Goal: Transaction & Acquisition: Purchase product/service

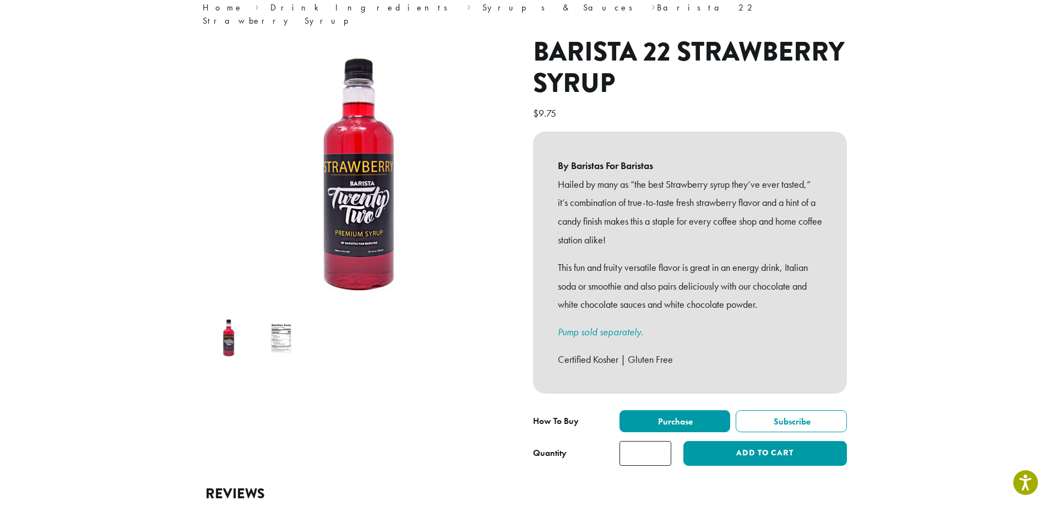
scroll to position [165, 0]
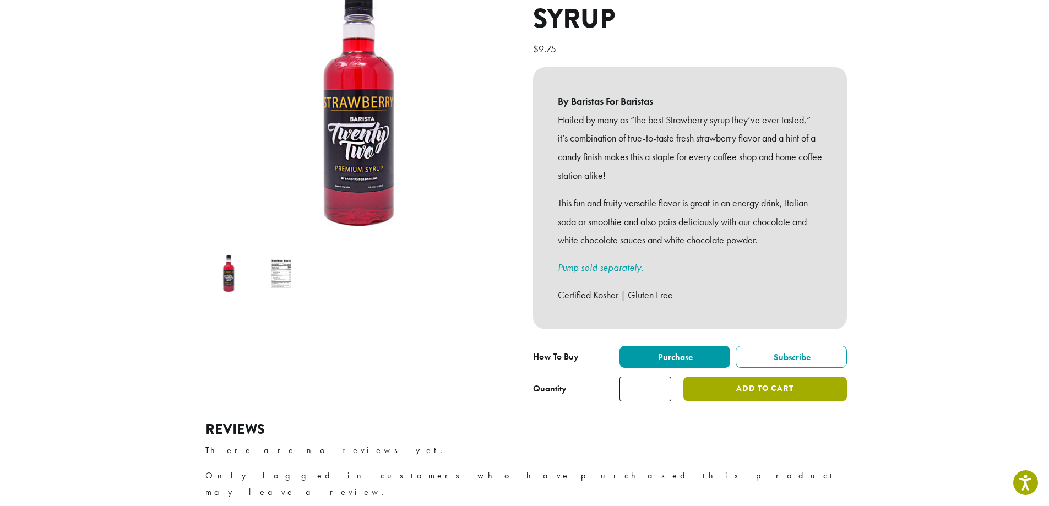
click at [721, 381] on button "Add to cart" at bounding box center [764, 389] width 163 height 25
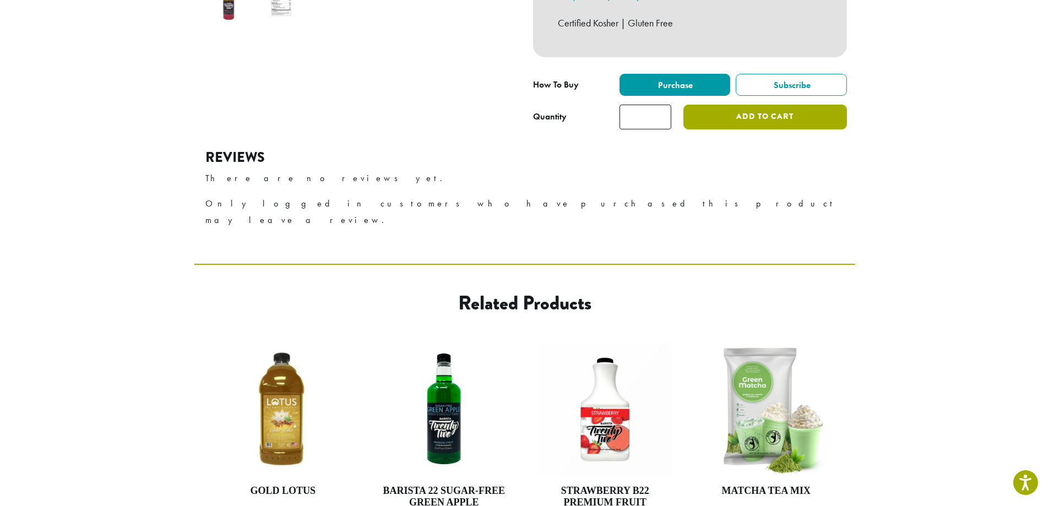
scroll to position [550, 0]
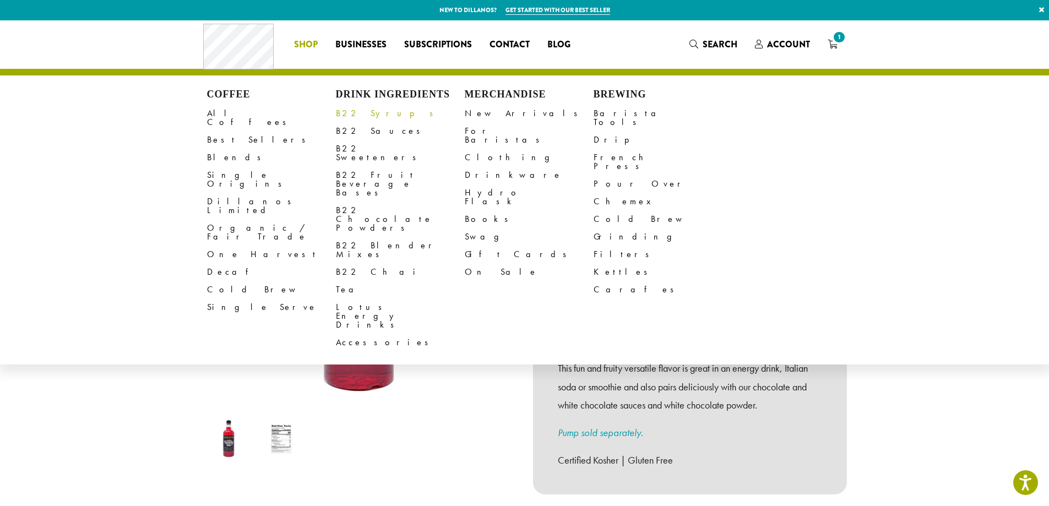
click at [366, 117] on link "B22 Syrups" at bounding box center [400, 114] width 129 height 18
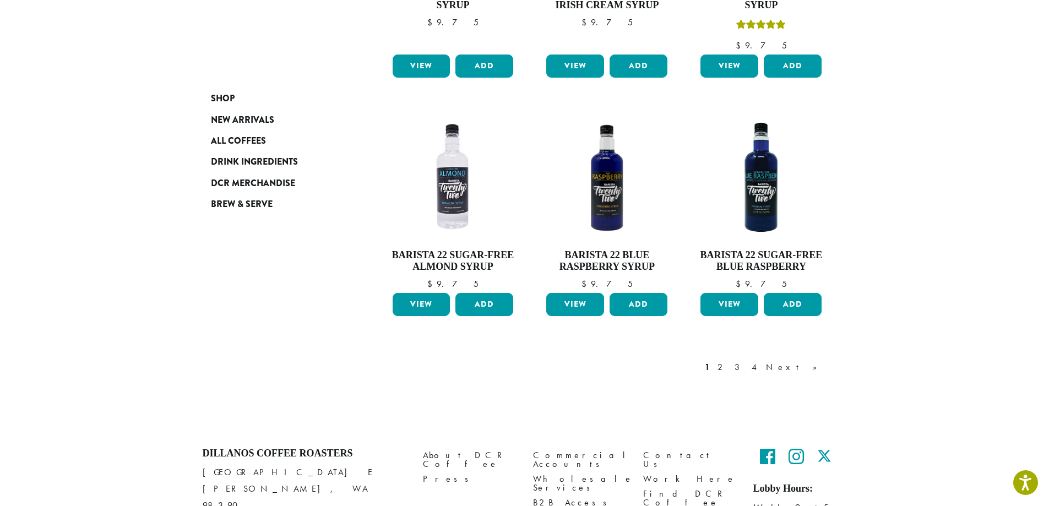
scroll to position [881, 0]
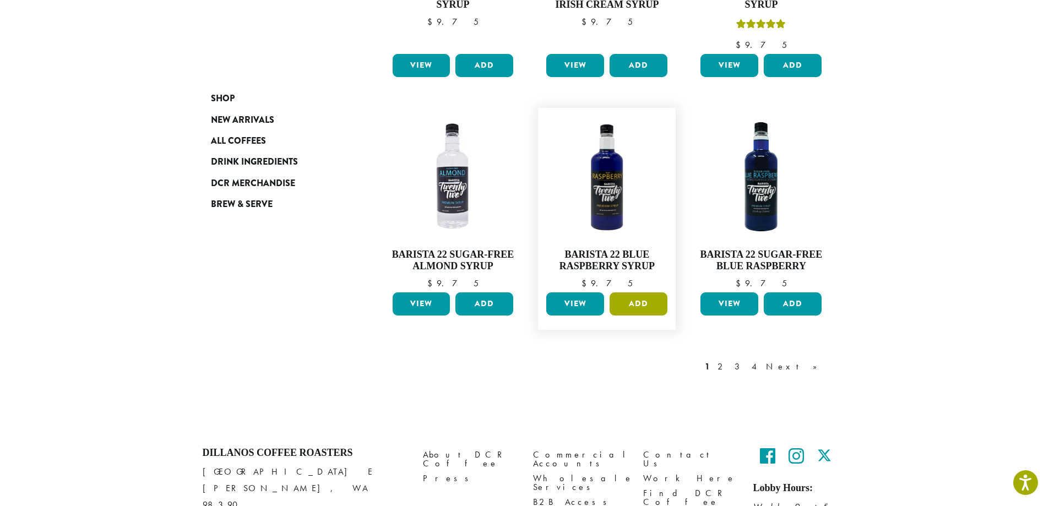
click at [631, 292] on button "Add" at bounding box center [639, 303] width 58 height 23
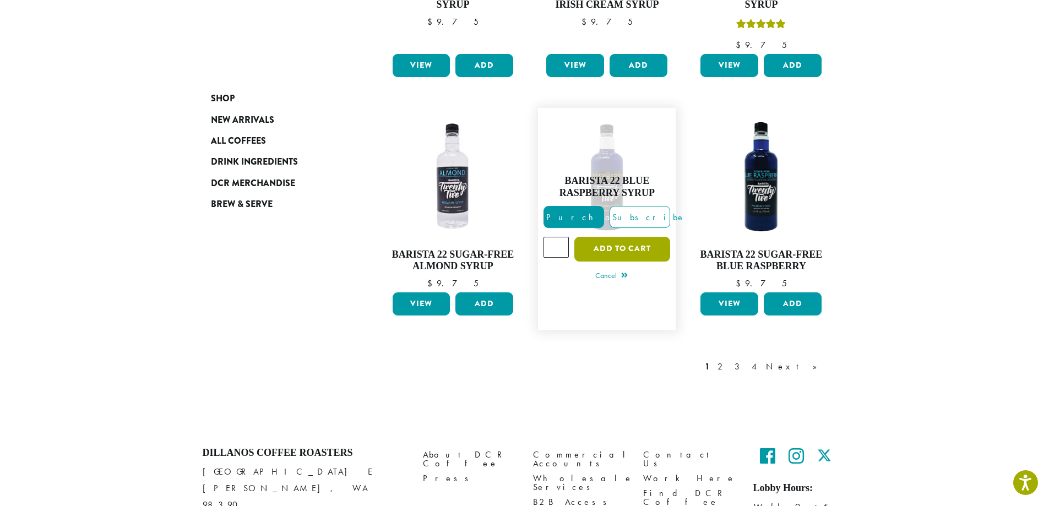
click at [624, 237] on button "Add to cart" at bounding box center [622, 249] width 96 height 25
click at [810, 360] on link "Next »" at bounding box center [795, 366] width 63 height 13
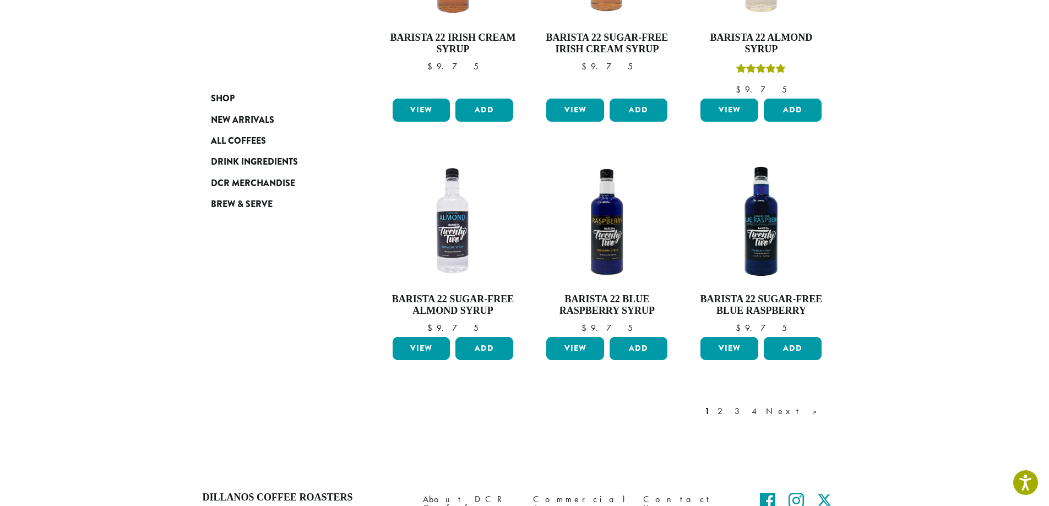
scroll to position [881, 0]
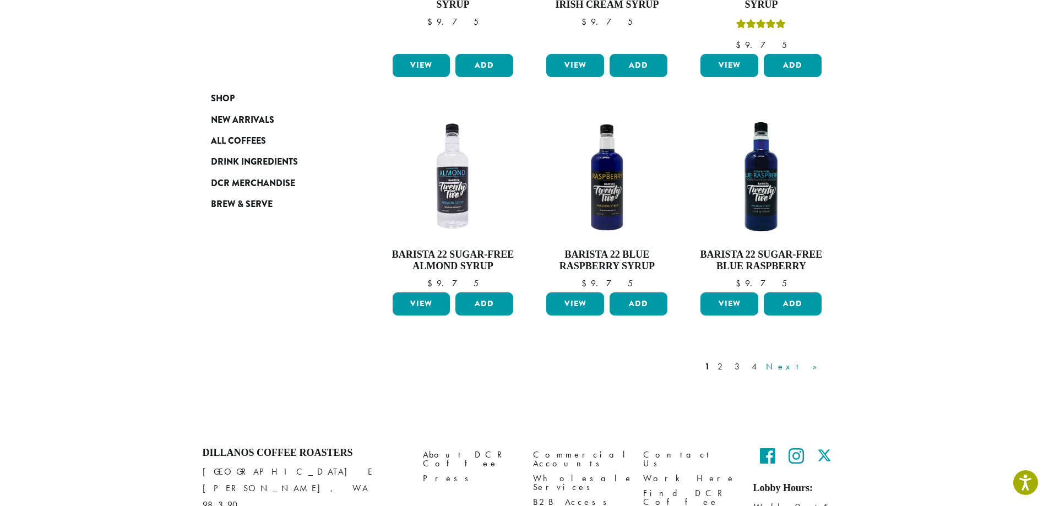
click at [815, 360] on link "Next »" at bounding box center [795, 366] width 63 height 13
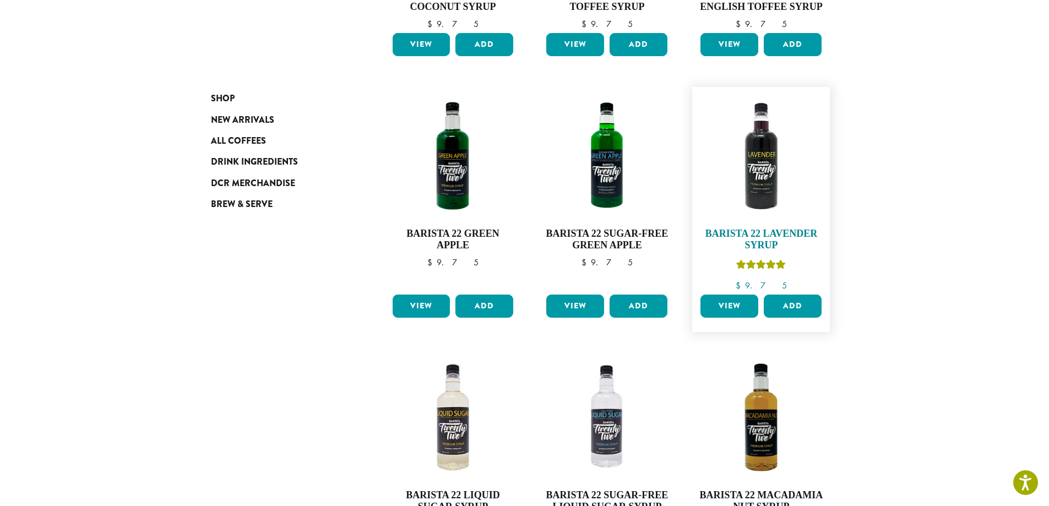
scroll to position [784, 0]
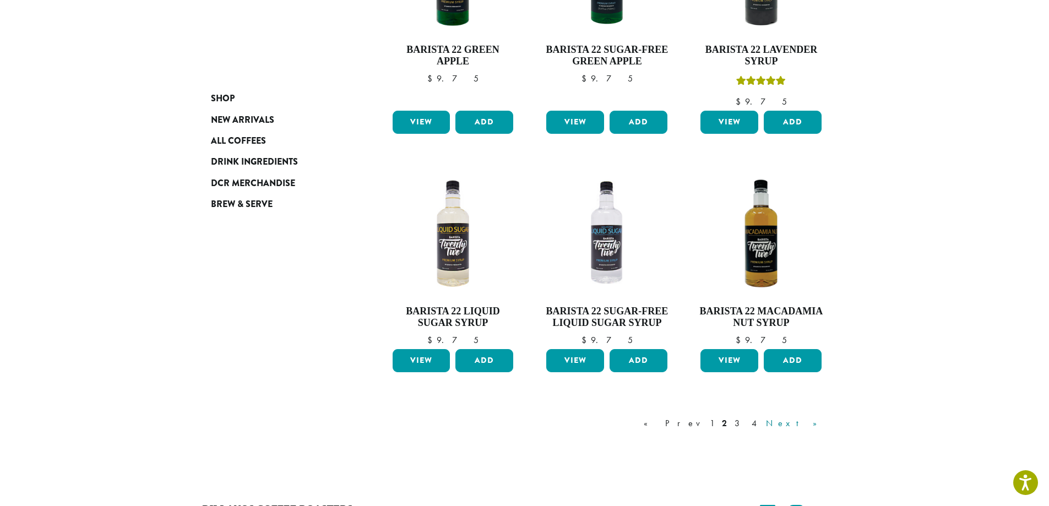
click at [810, 428] on link "Next »" at bounding box center [795, 423] width 63 height 13
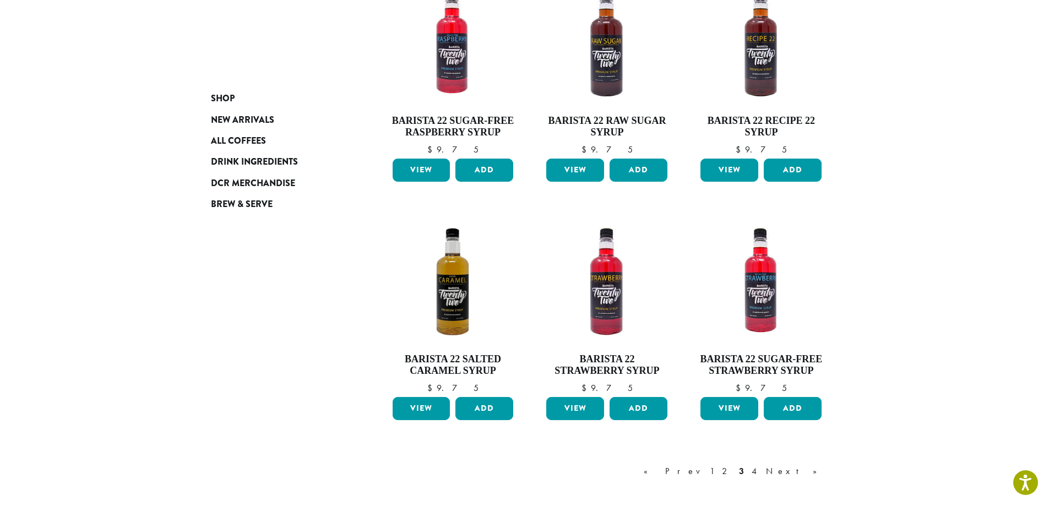
scroll to position [784, 0]
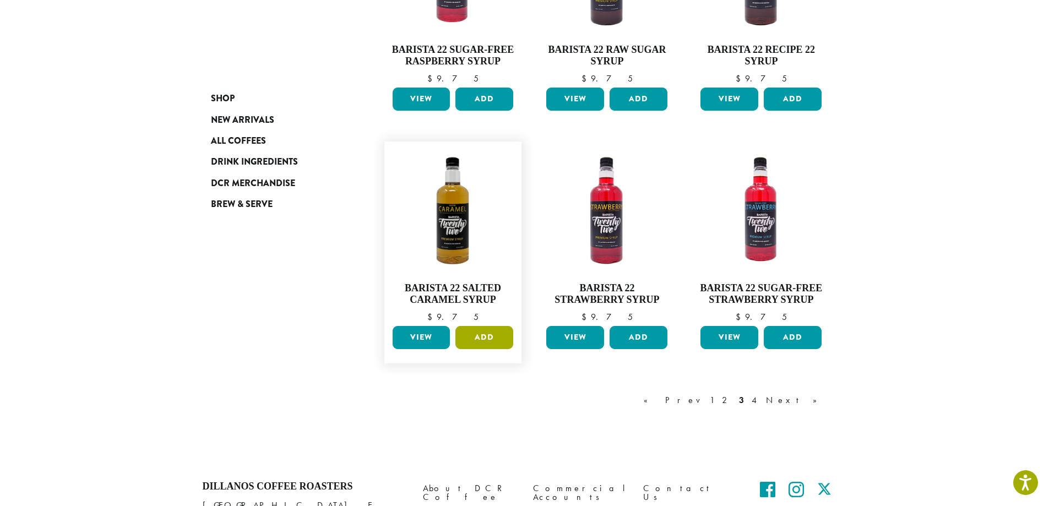
click at [490, 337] on button "Add" at bounding box center [484, 337] width 58 height 23
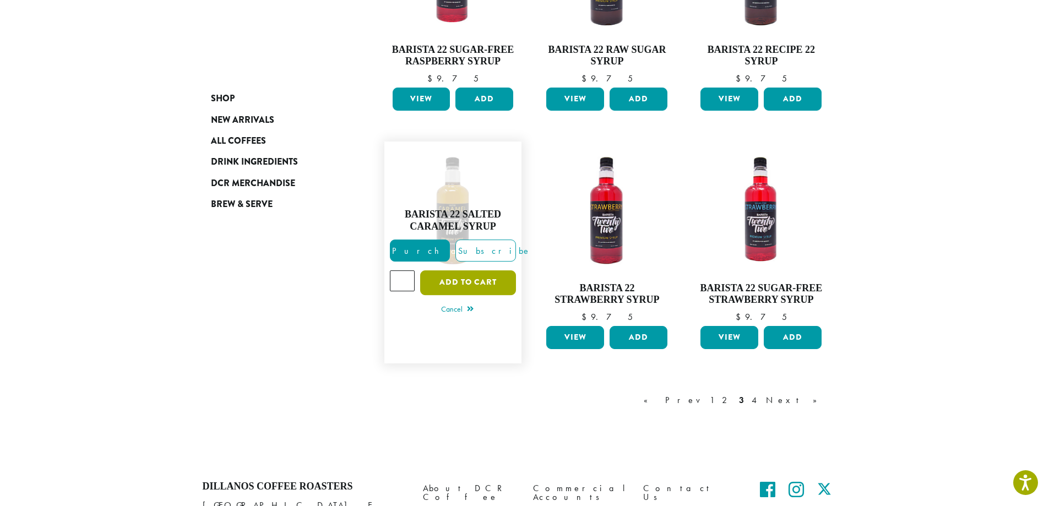
click at [438, 274] on button "Add to cart" at bounding box center [468, 282] width 96 height 25
click at [818, 404] on link "Next »" at bounding box center [795, 400] width 63 height 13
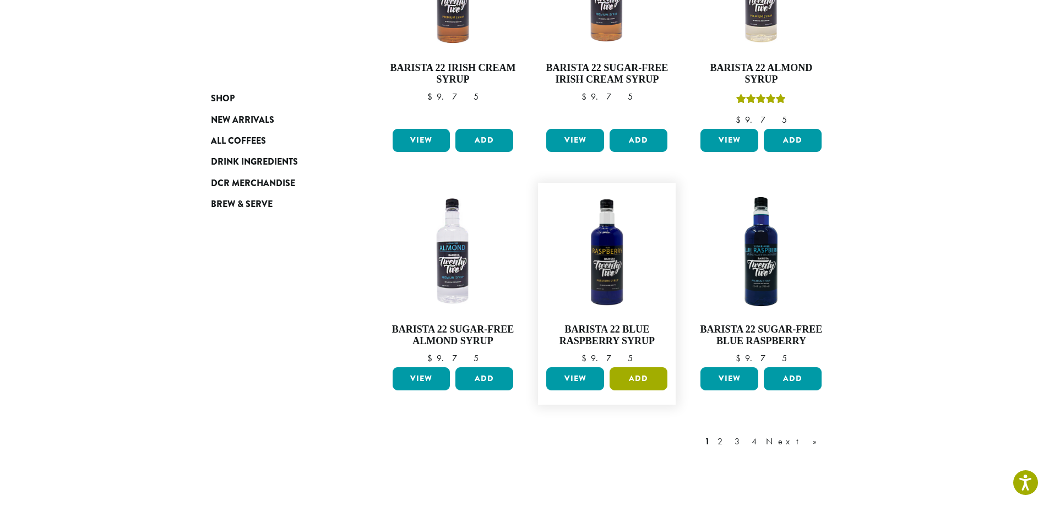
scroll to position [823, 0]
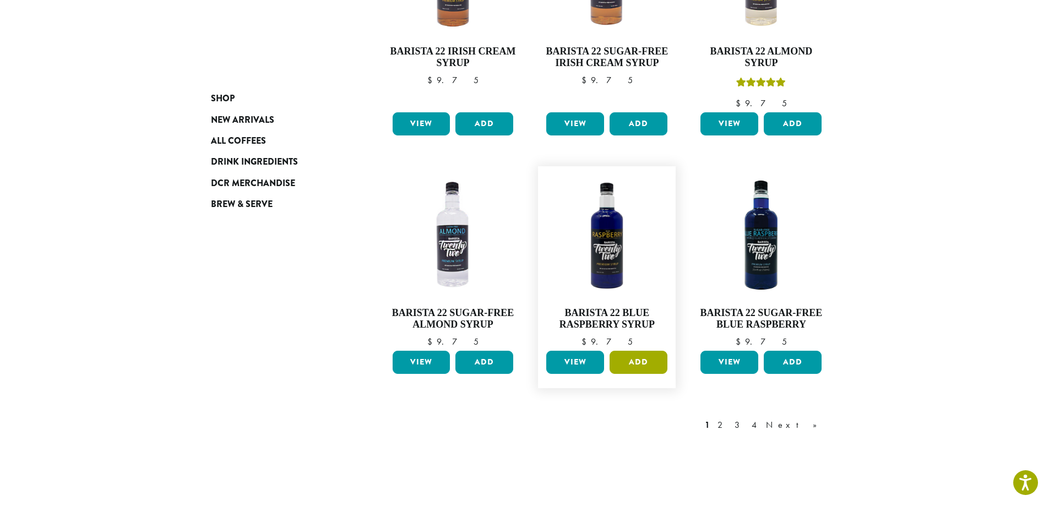
click at [635, 351] on button "Add" at bounding box center [639, 362] width 58 height 23
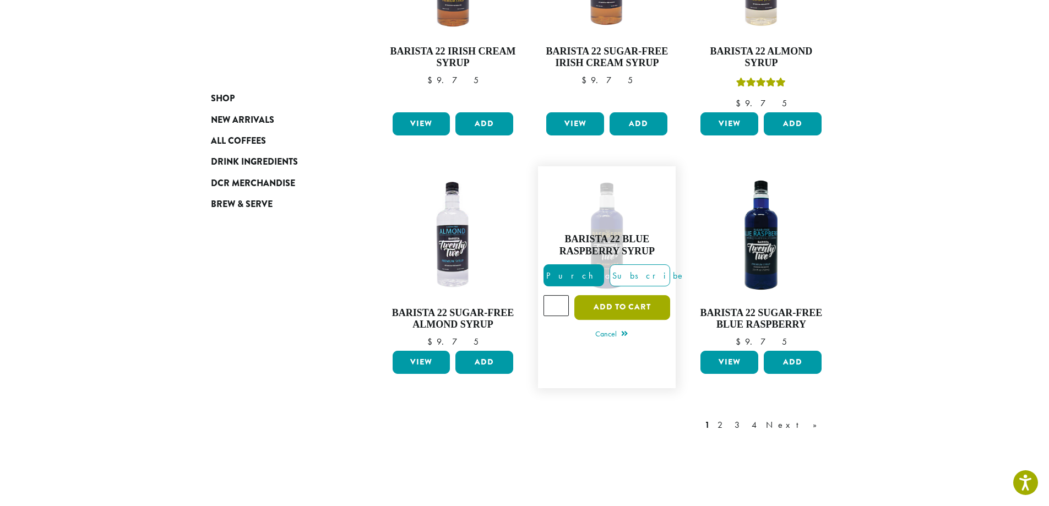
click at [614, 295] on button "Add to cart" at bounding box center [622, 307] width 96 height 25
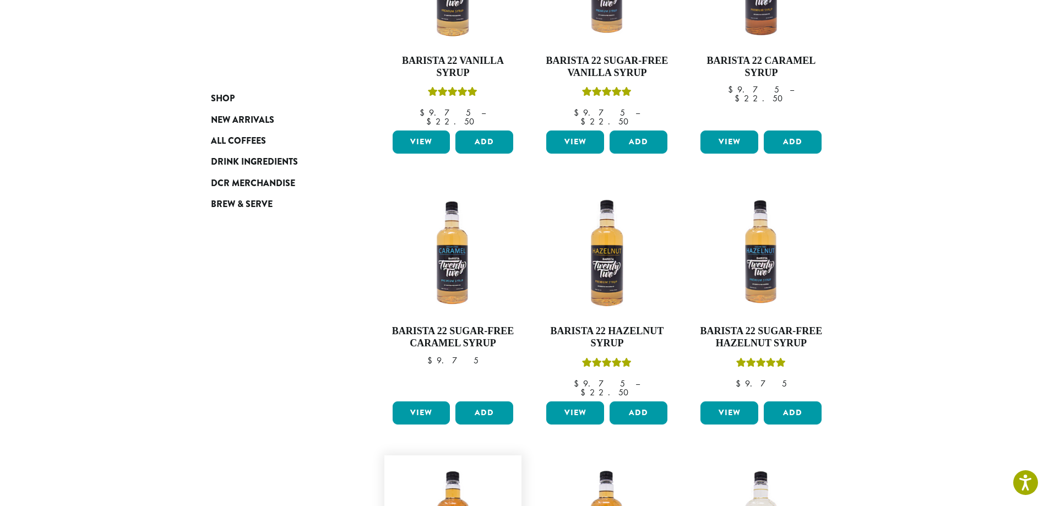
scroll to position [0, 0]
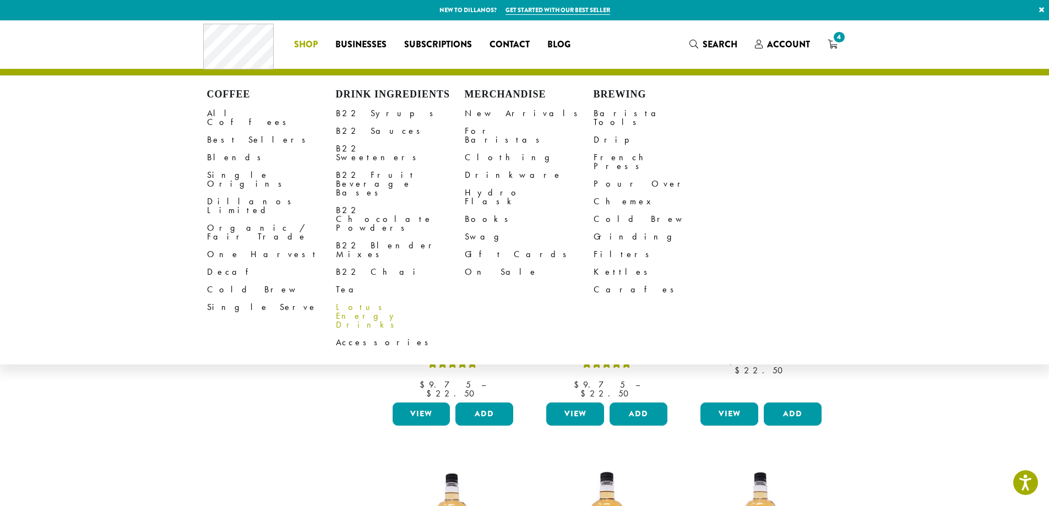
click at [366, 298] on link "Lotus Energy Drinks" at bounding box center [400, 315] width 129 height 35
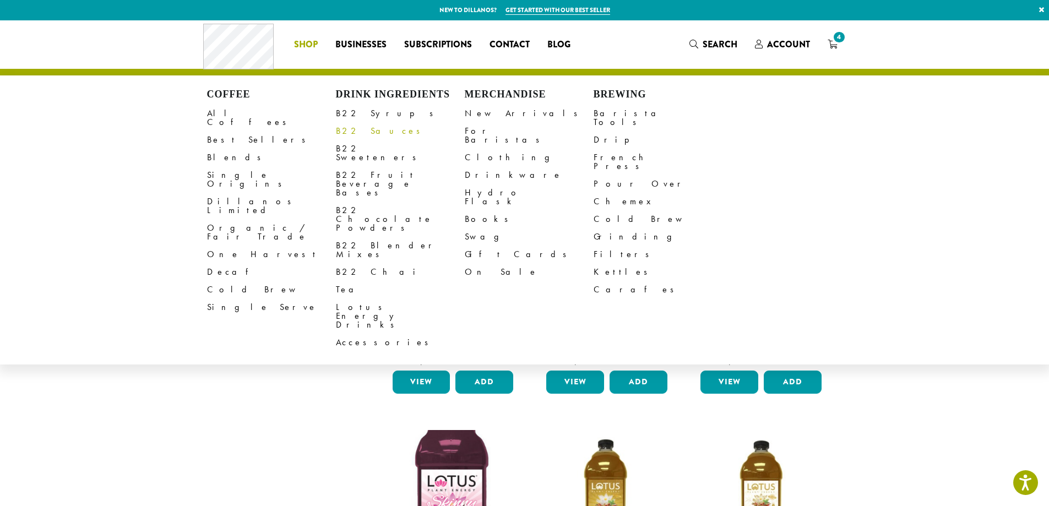
click at [368, 133] on link "B22 Sauces" at bounding box center [400, 131] width 129 height 18
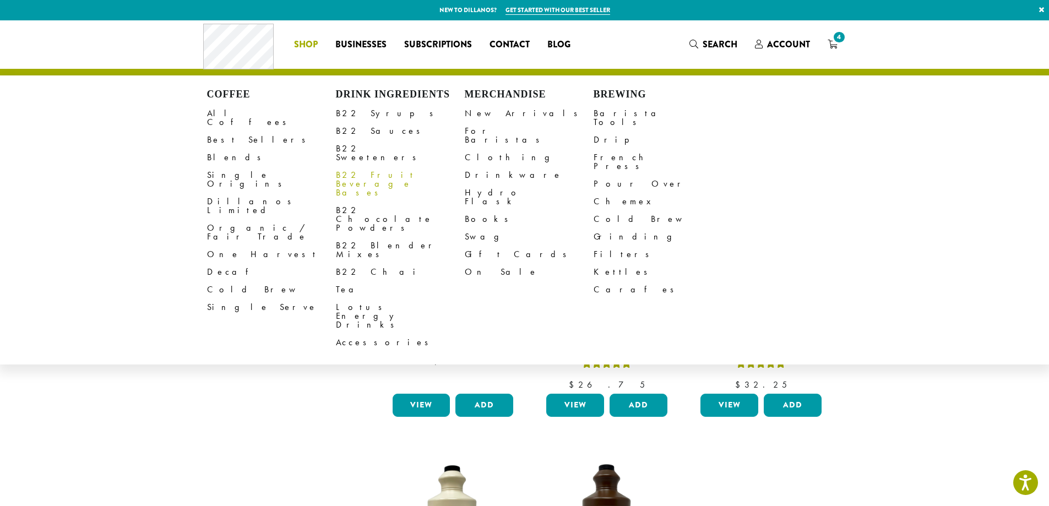
click at [382, 169] on link "B22 Fruit Beverage Bases" at bounding box center [400, 183] width 129 height 35
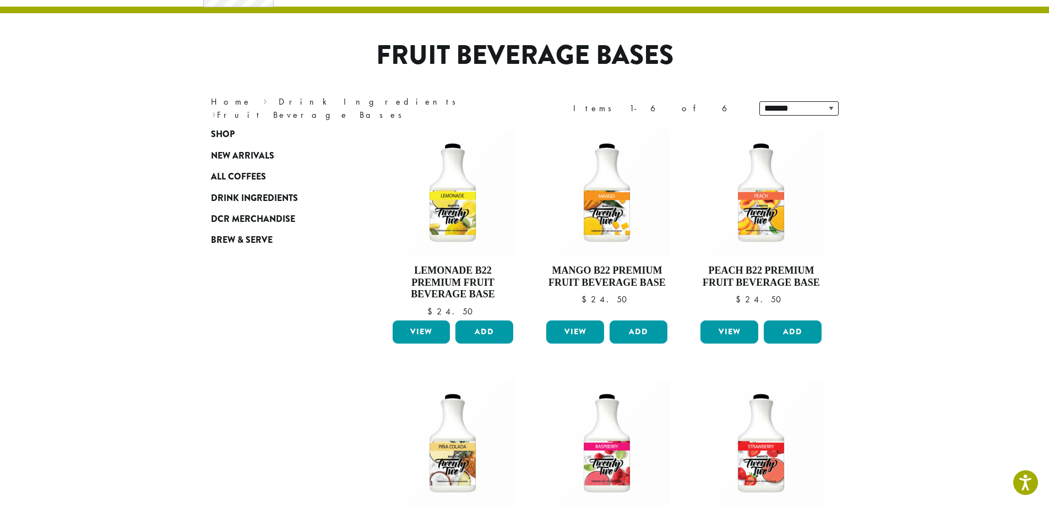
scroll to position [227, 0]
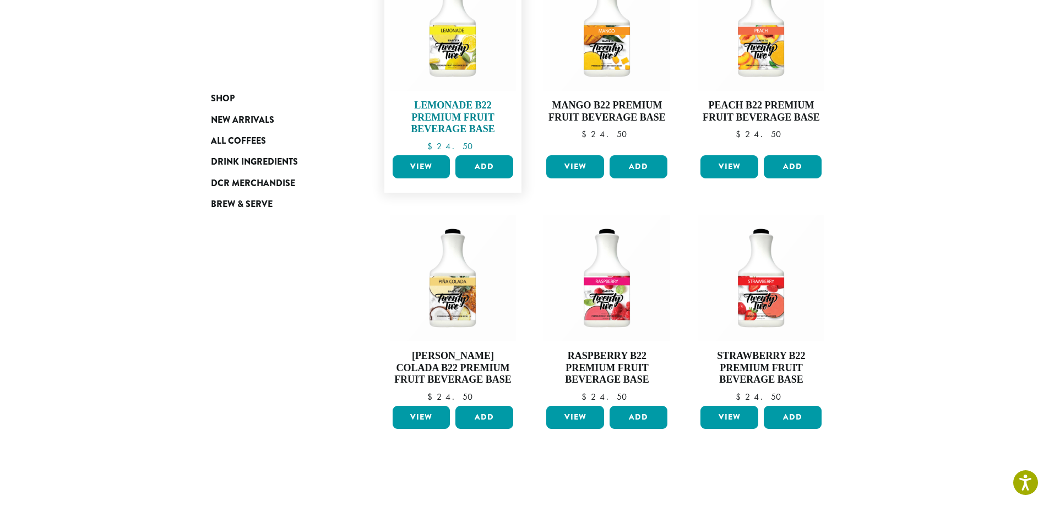
click at [470, 52] on img at bounding box center [452, 27] width 127 height 127
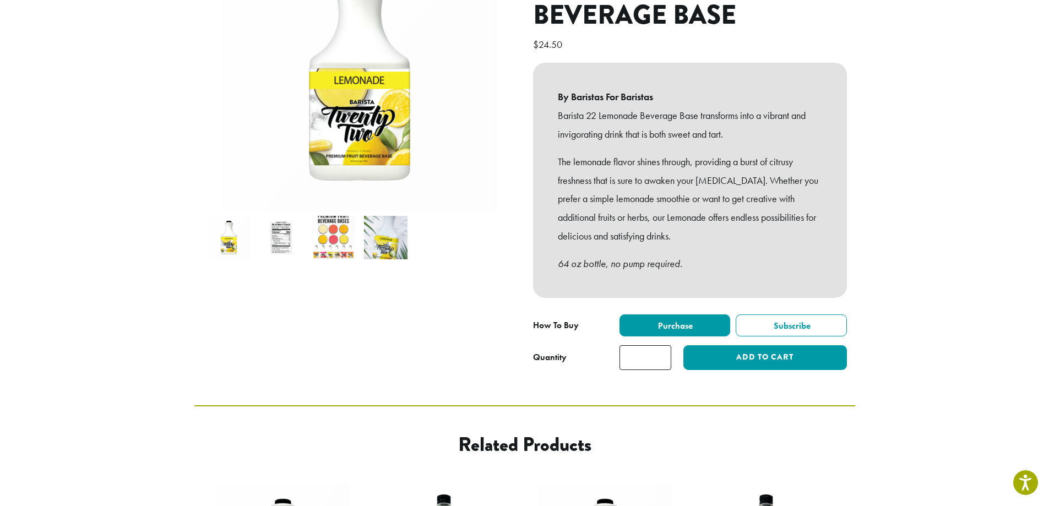
scroll to position [220, 0]
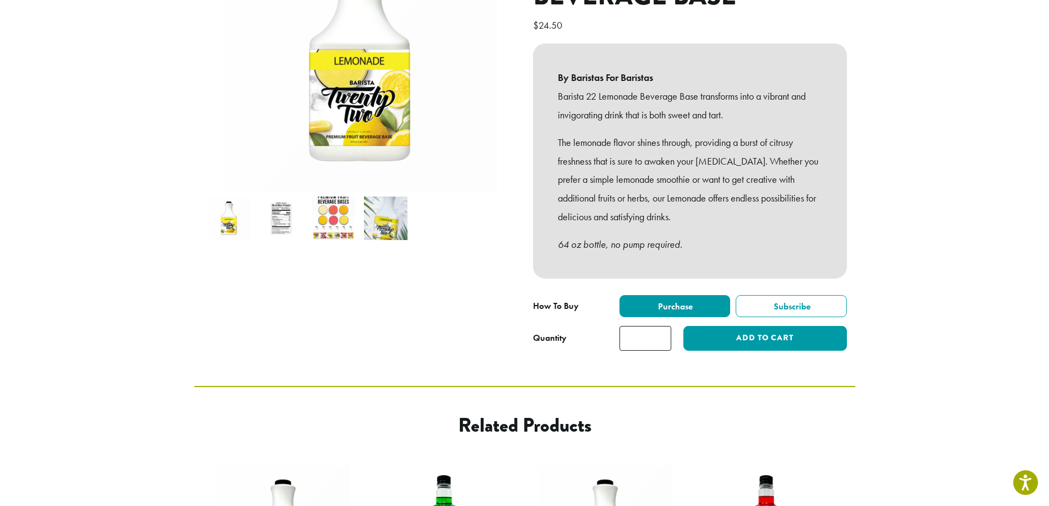
click at [281, 201] on img at bounding box center [281, 219] width 44 height 44
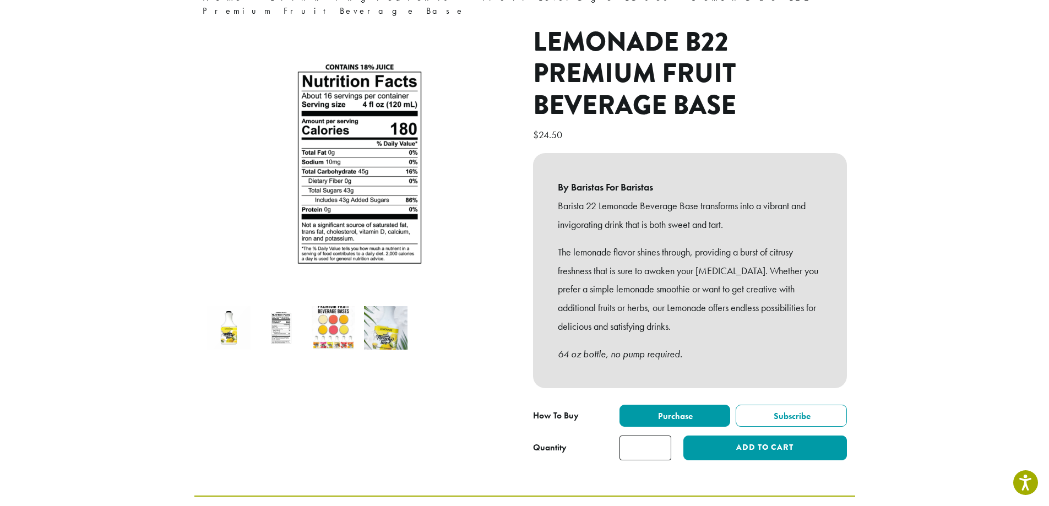
scroll to position [110, 0]
click at [327, 323] on img at bounding box center [334, 329] width 44 height 44
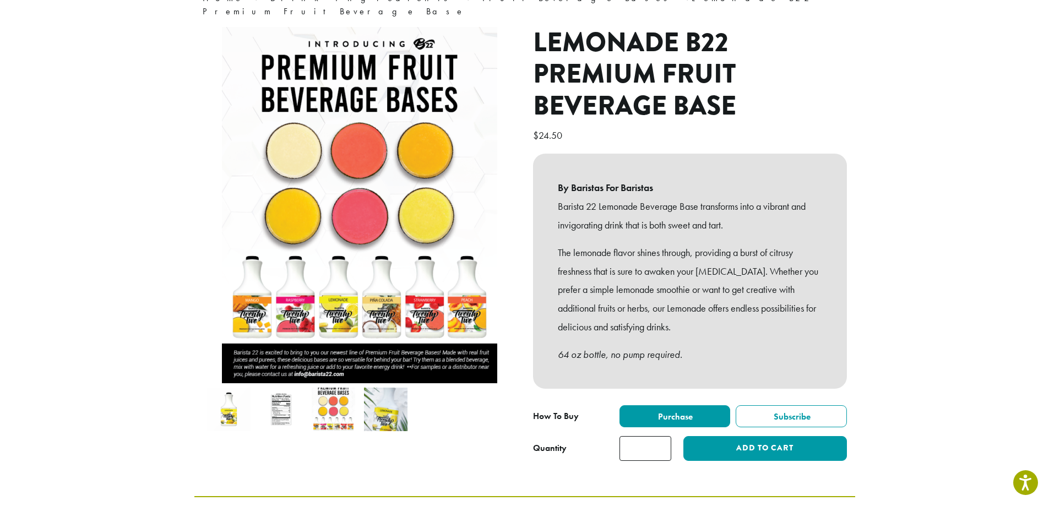
click at [390, 414] on img at bounding box center [386, 410] width 44 height 44
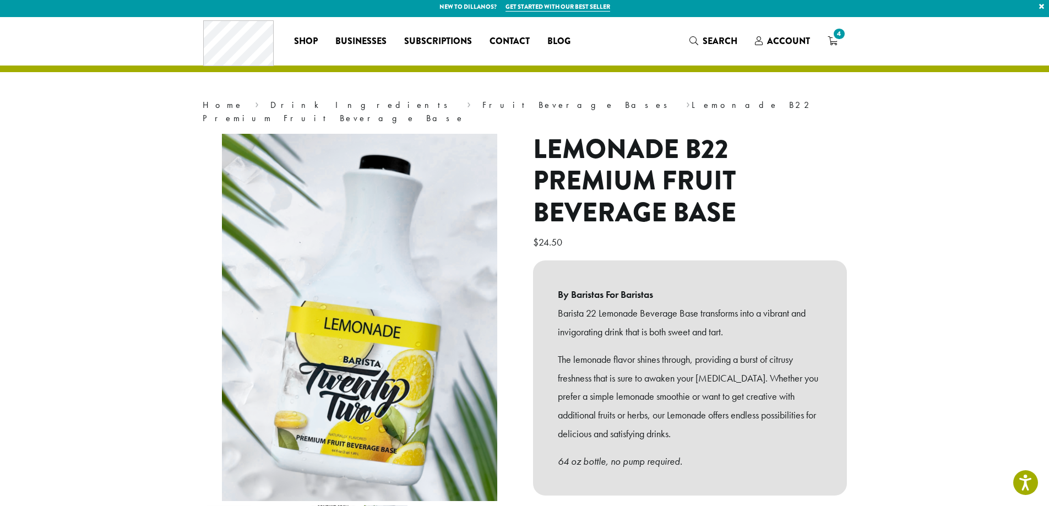
scroll to position [0, 0]
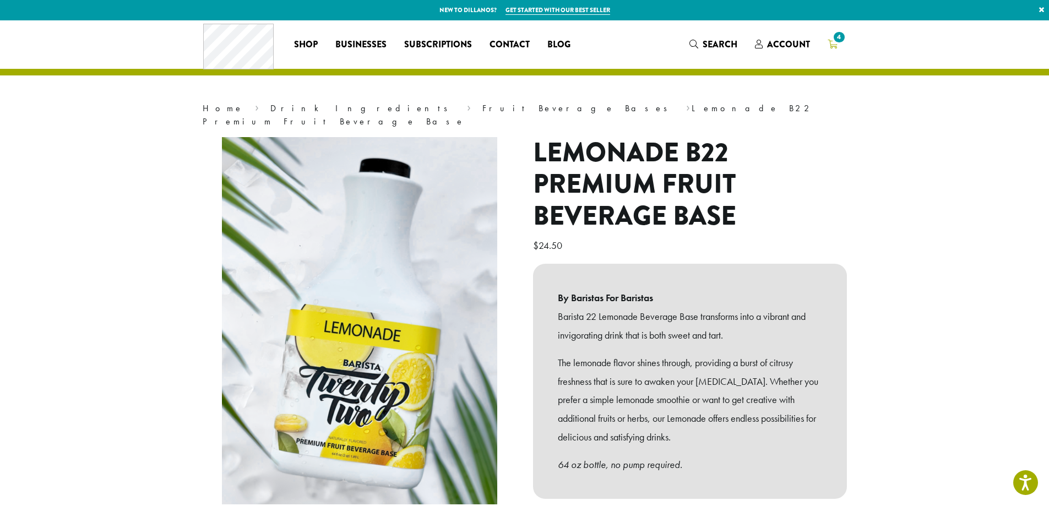
click at [838, 44] on span "4" at bounding box center [838, 37] width 15 height 15
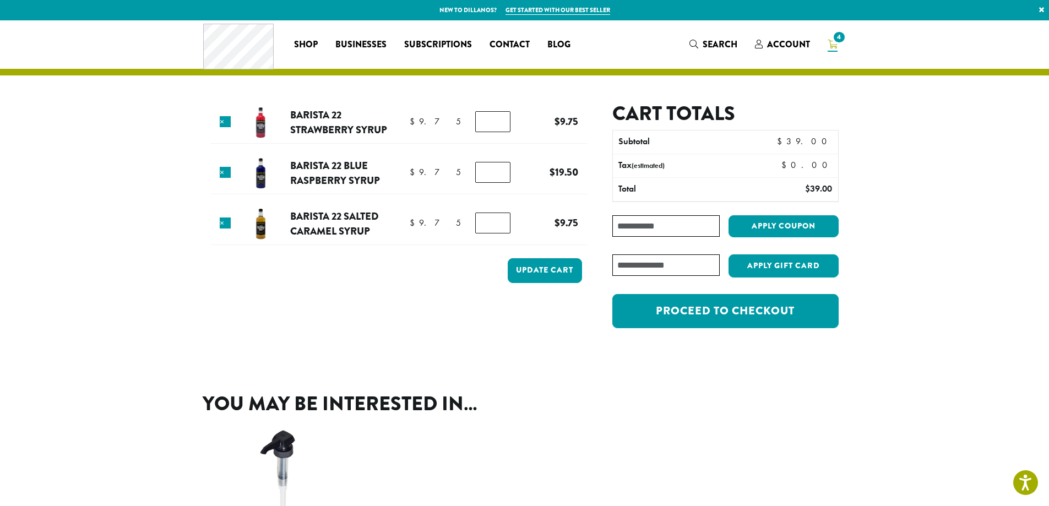
drag, startPoint x: 499, startPoint y: 171, endPoint x: 462, endPoint y: 175, distance: 37.6
click at [475, 175] on input "*" at bounding box center [492, 172] width 35 height 21
type input "*"
click at [496, 167] on input "*" at bounding box center [492, 172] width 35 height 21
click at [541, 277] on button "Update cart" at bounding box center [545, 270] width 74 height 25
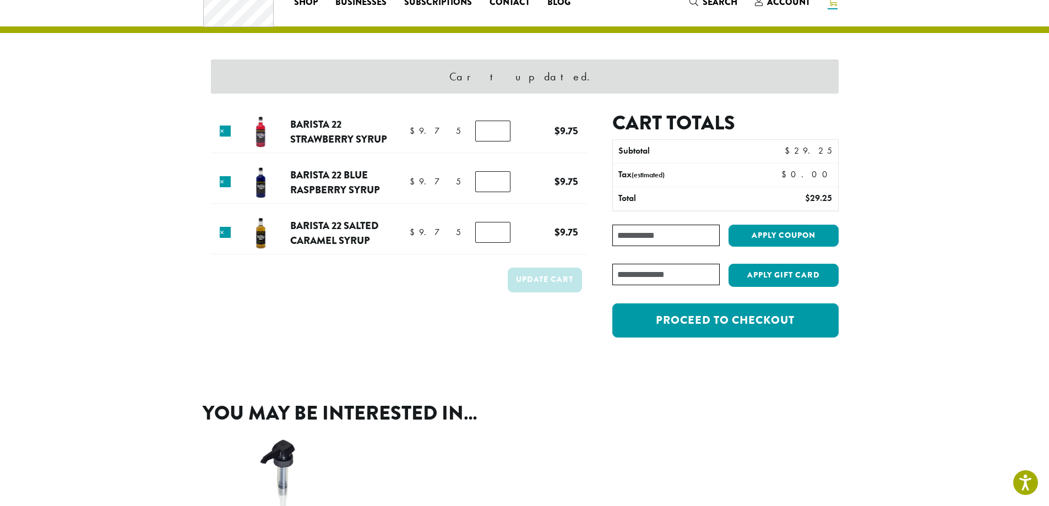
scroll to position [47, 0]
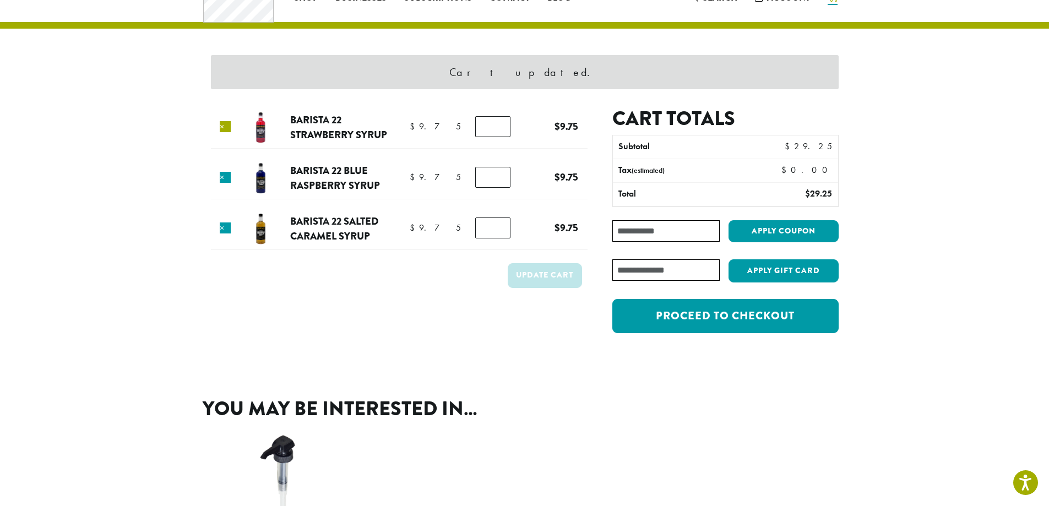
click at [225, 129] on link "×" at bounding box center [225, 126] width 11 height 11
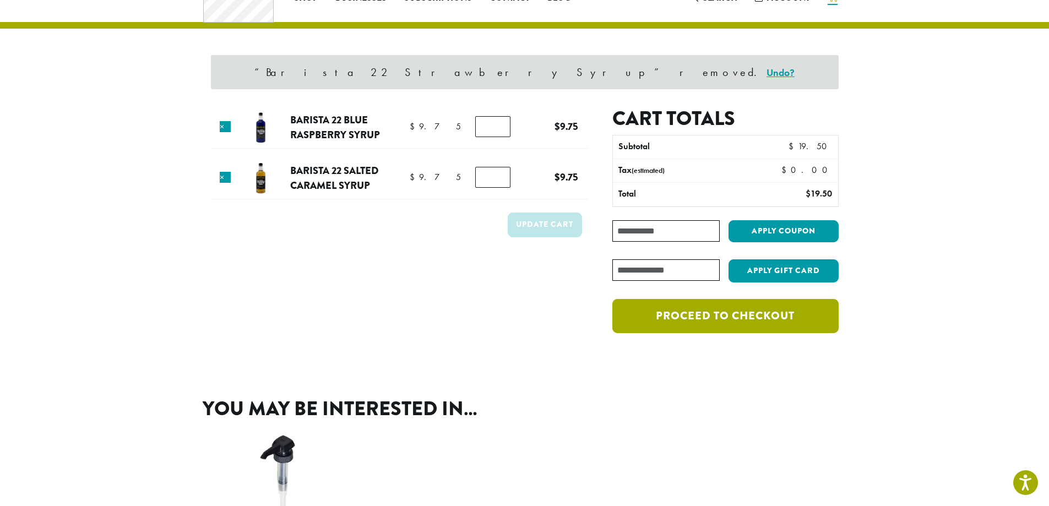
click at [746, 316] on link "Proceed to checkout" at bounding box center [725, 316] width 226 height 34
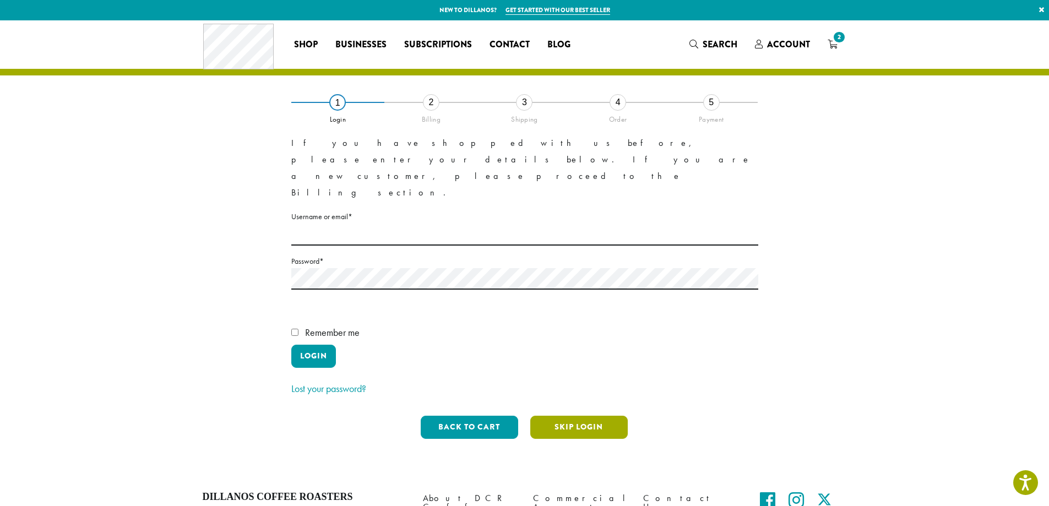
click at [578, 416] on button "Skip Login" at bounding box center [578, 427] width 97 height 23
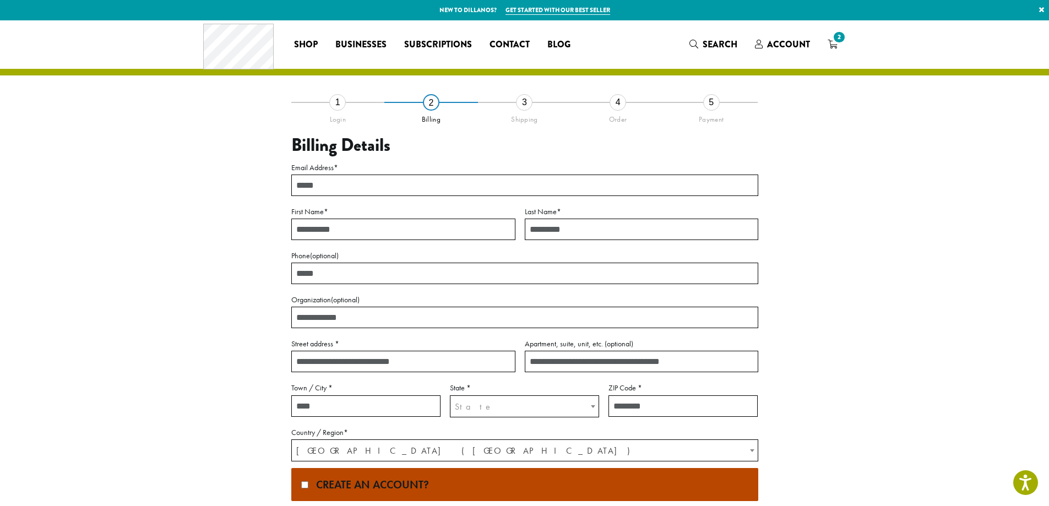
click at [338, 186] on input "Email Address *" at bounding box center [524, 185] width 467 height 21
type input "**********"
type input "*****"
type input "**********"
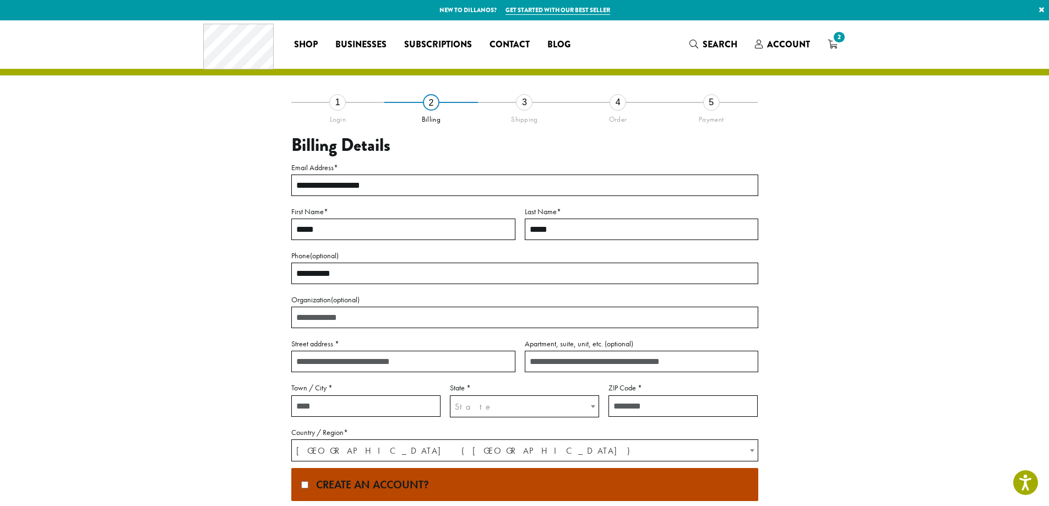
type input "**********"
type input "******"
select select "**"
type input "*****"
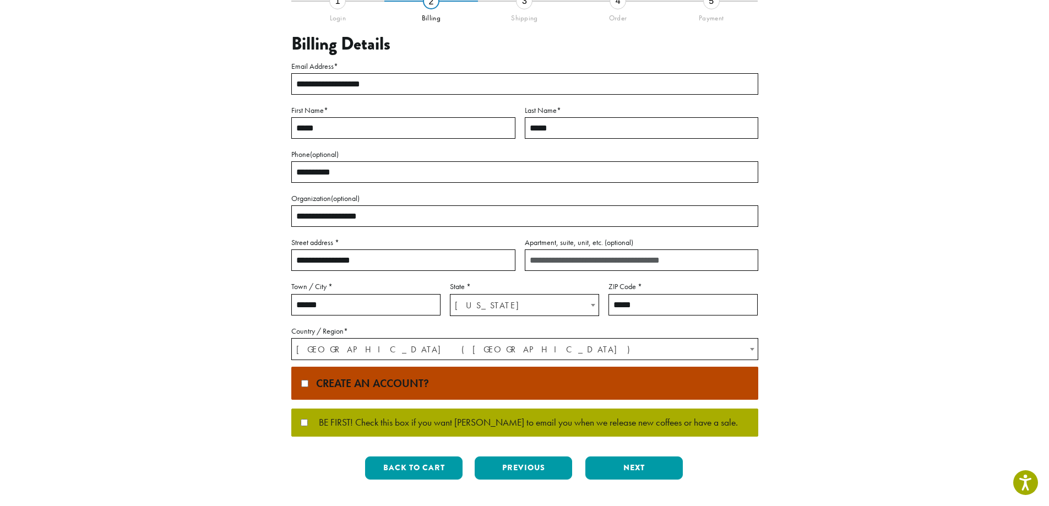
scroll to position [110, 0]
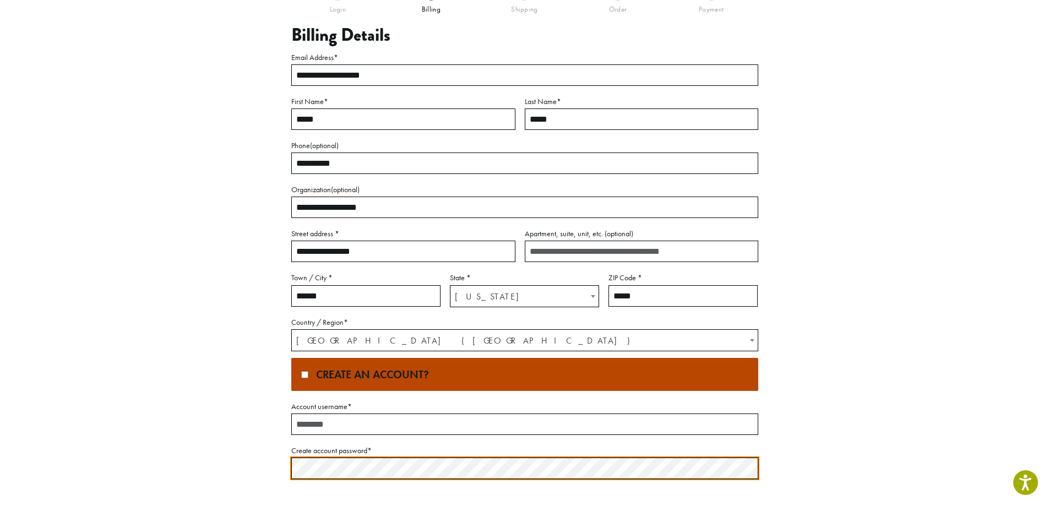
click at [333, 426] on input "Account username *" at bounding box center [524, 424] width 467 height 21
type input "*********"
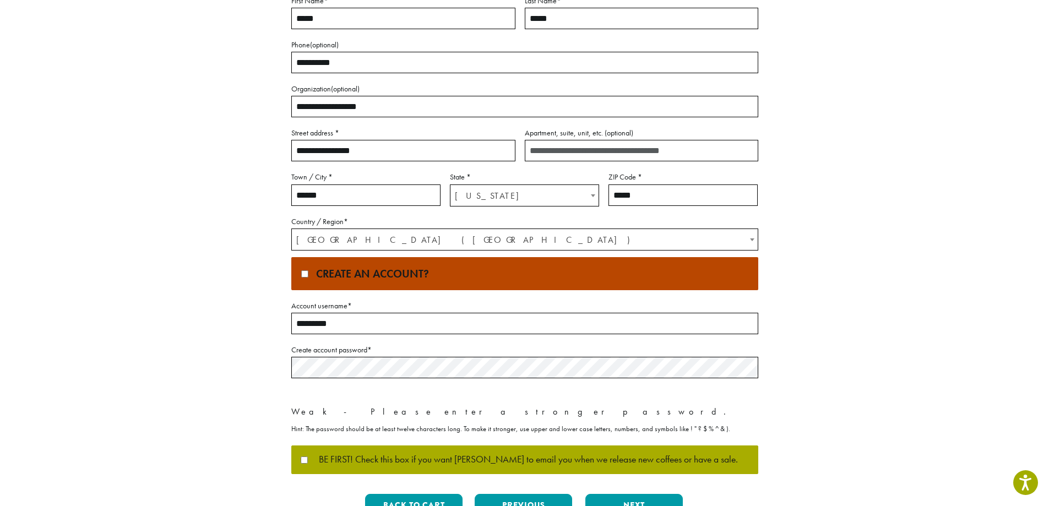
scroll to position [220, 0]
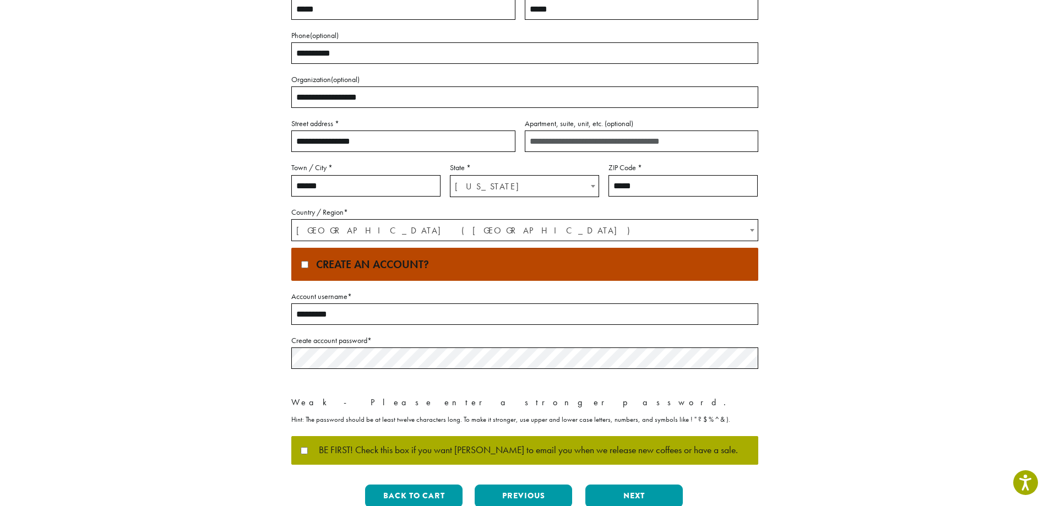
click at [128, 326] on section "**********" at bounding box center [524, 171] width 1049 height 743
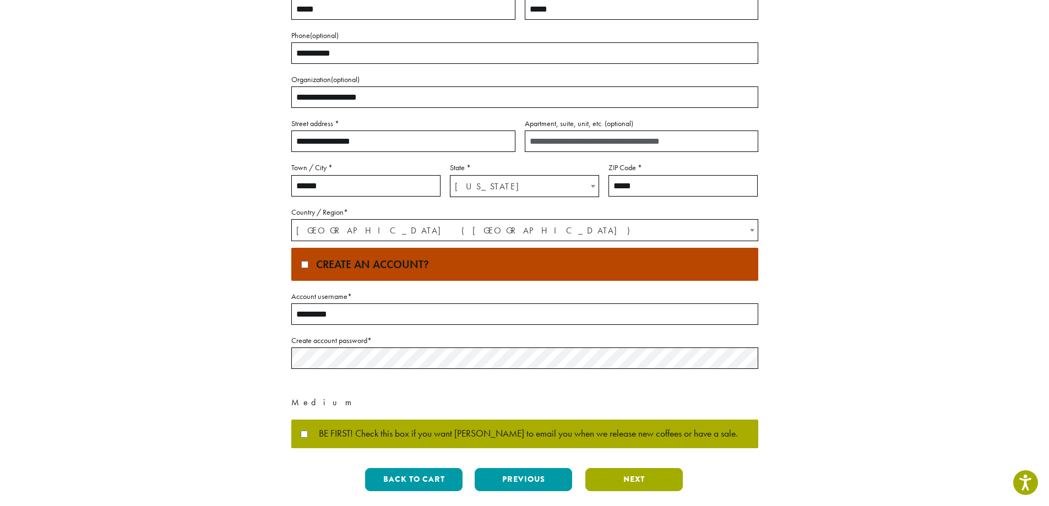
click at [619, 482] on button "Next" at bounding box center [633, 479] width 97 height 23
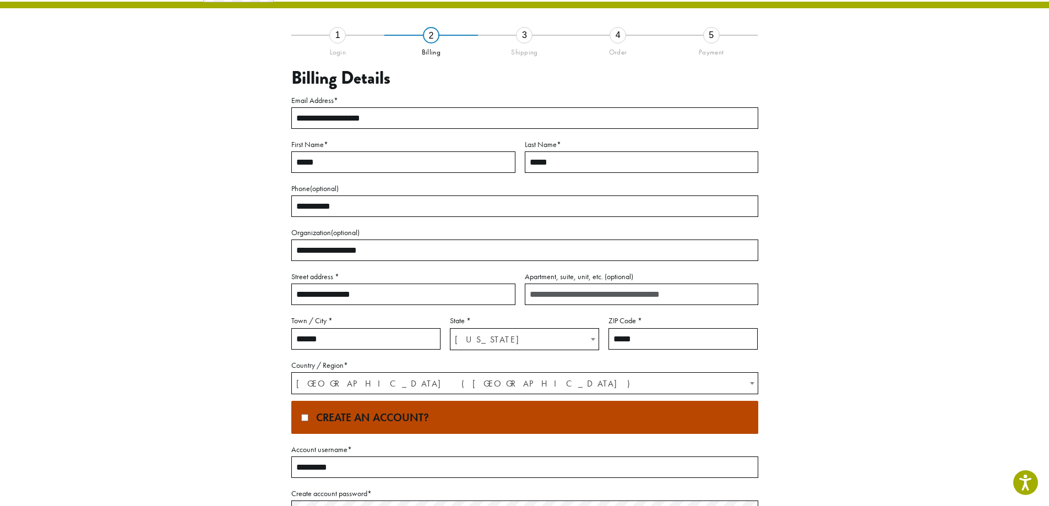
scroll to position [0, 0]
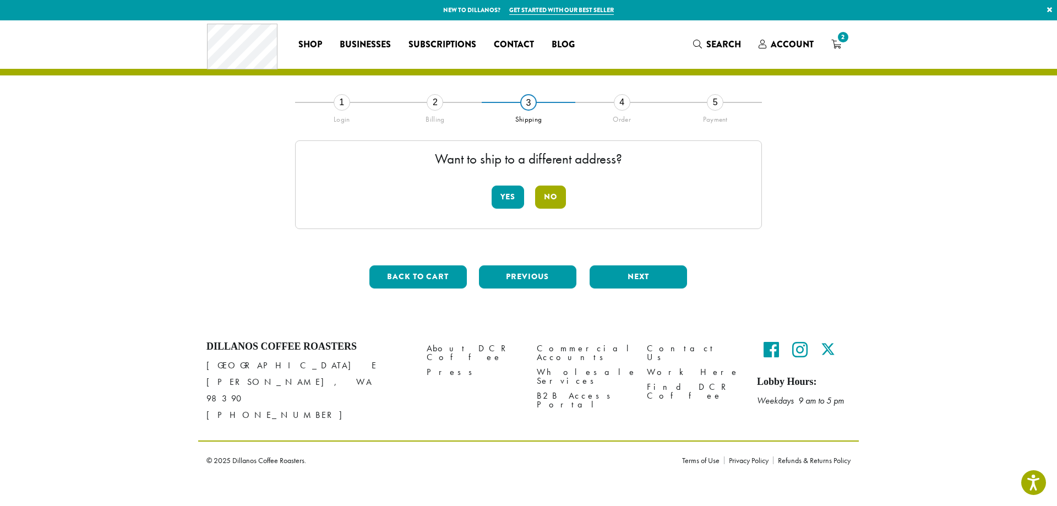
click at [545, 196] on button "No" at bounding box center [550, 197] width 31 height 23
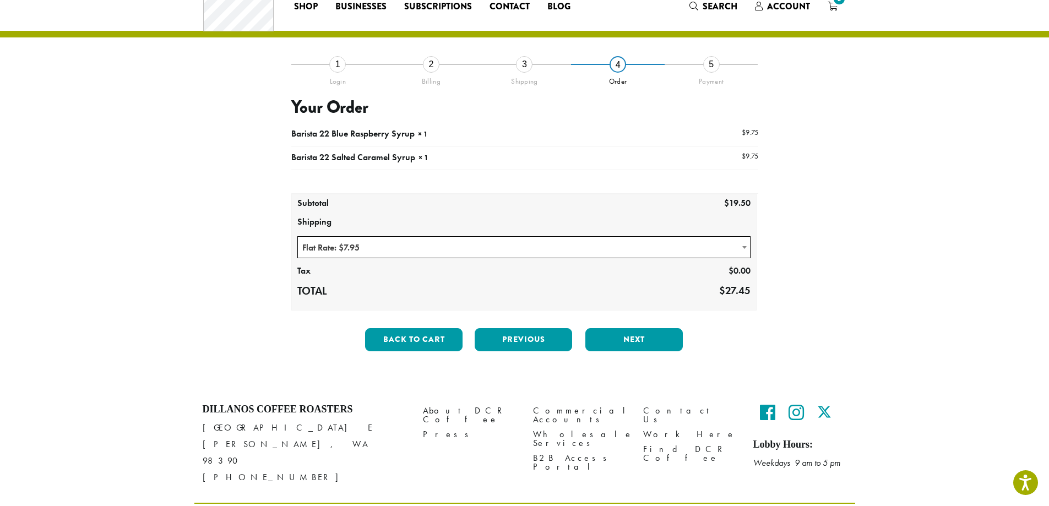
scroll to position [55, 0]
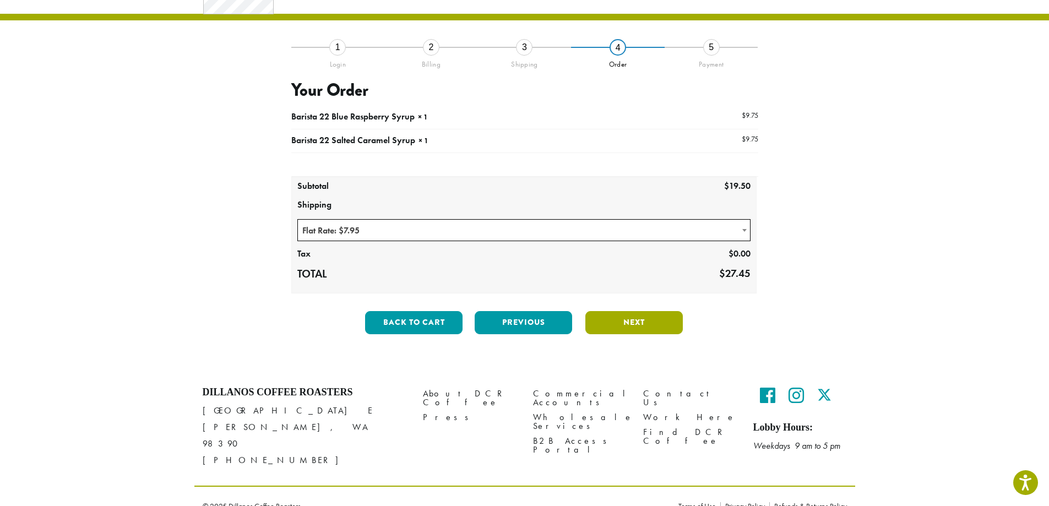
click at [656, 317] on button "Next" at bounding box center [633, 322] width 97 height 23
